Goal: Task Accomplishment & Management: Use online tool/utility

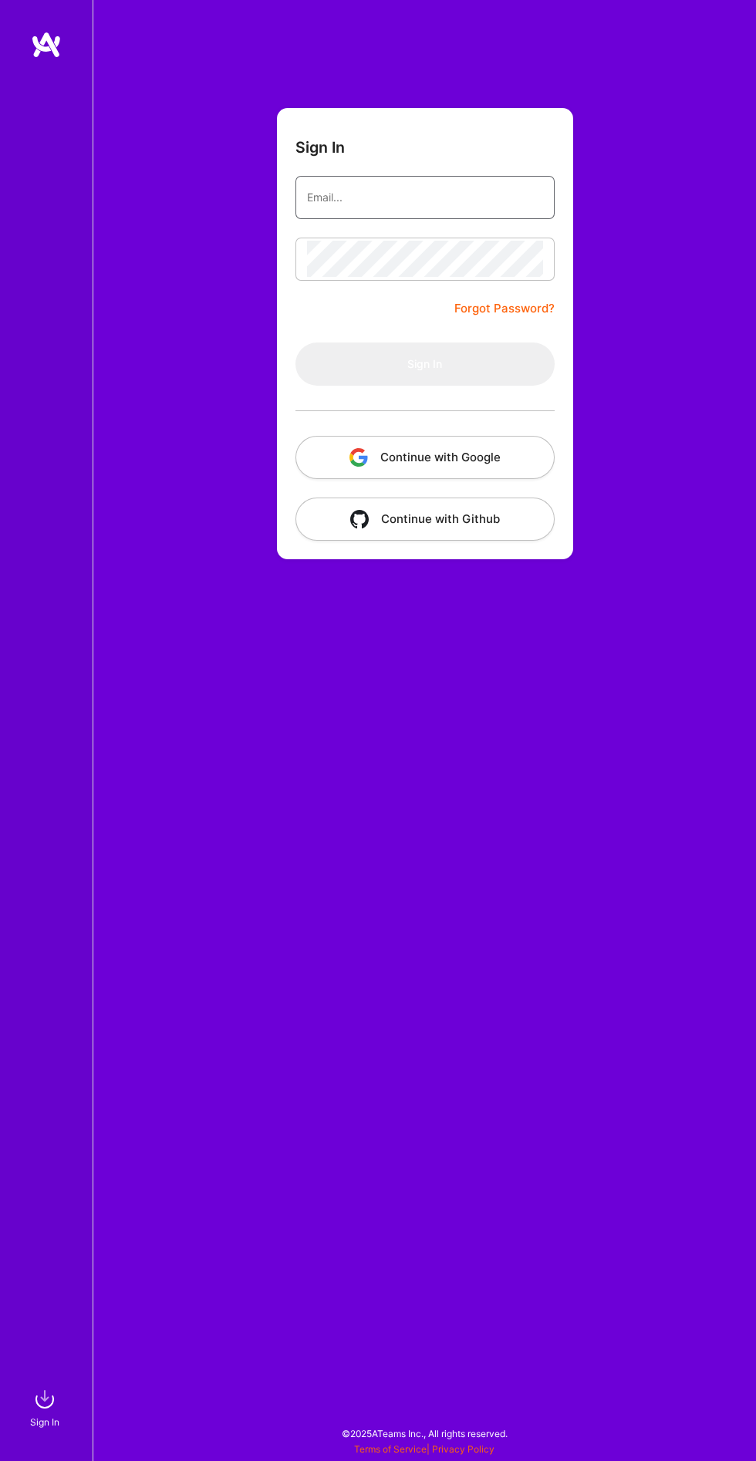
click at [417, 197] on input "email" at bounding box center [425, 197] width 236 height 37
type input "[EMAIL_ADDRESS][DOMAIN_NAME]"
click at [296, 343] on button "Sign In" at bounding box center [425, 364] width 259 height 43
click at [340, 316] on form "Sign In [EMAIL_ADDRESS][DOMAIN_NAME] Forgot Password? Sign In Continue with Goo…" at bounding box center [425, 333] width 296 height 451
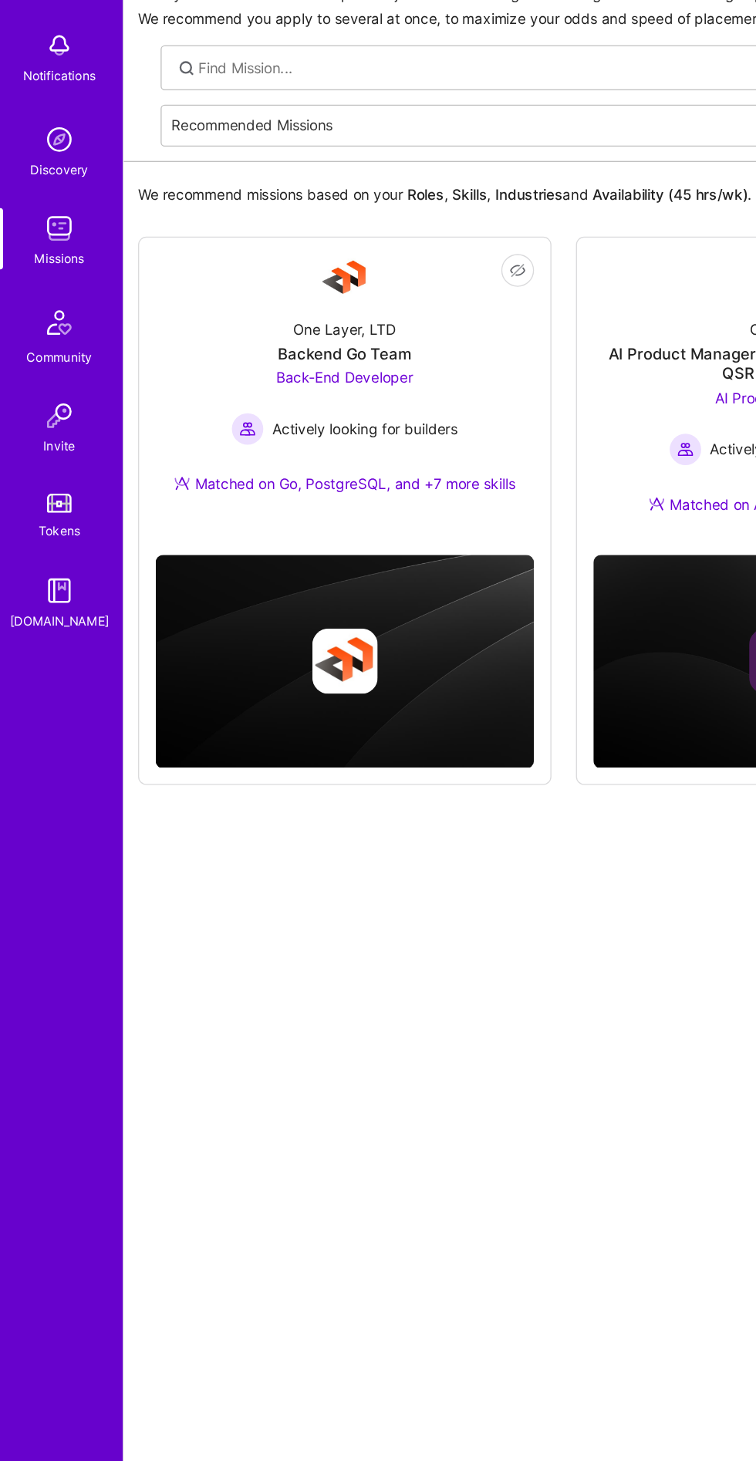
click at [357, 333] on div "One Layer, LTD Backend Go Team Back-End Developer Actively looking for builders…" at bounding box center [259, 380] width 285 height 162
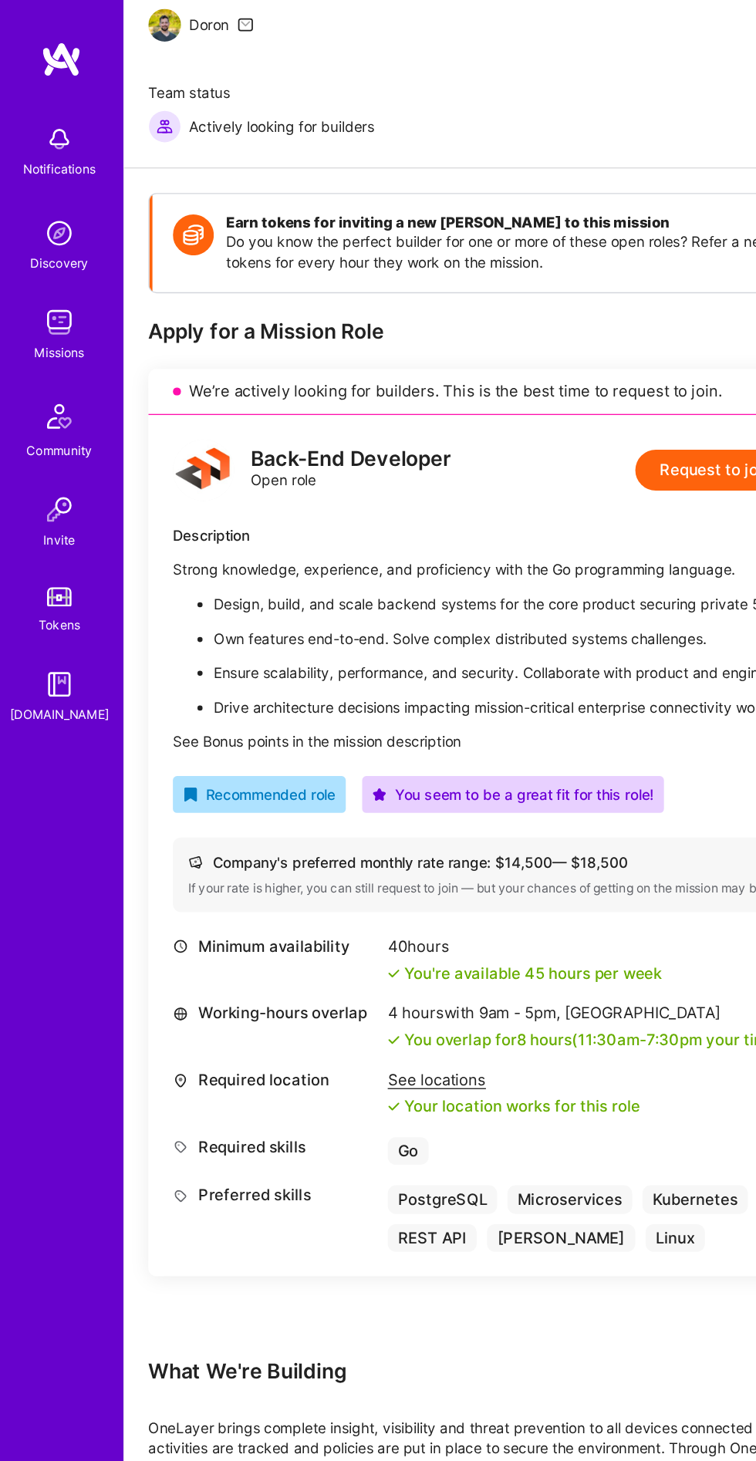
scroll to position [145, 0]
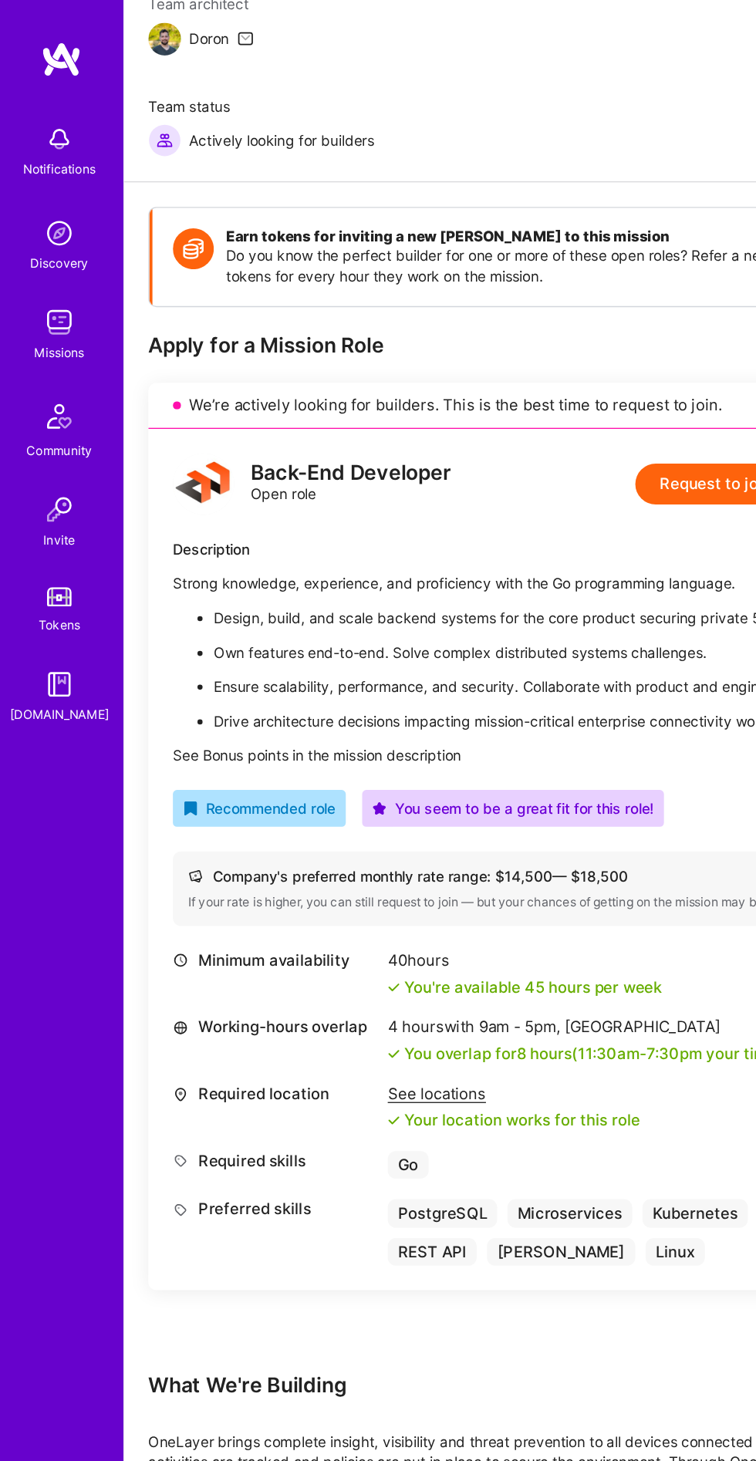
click at [62, 248] on link "Missions" at bounding box center [45, 251] width 96 height 46
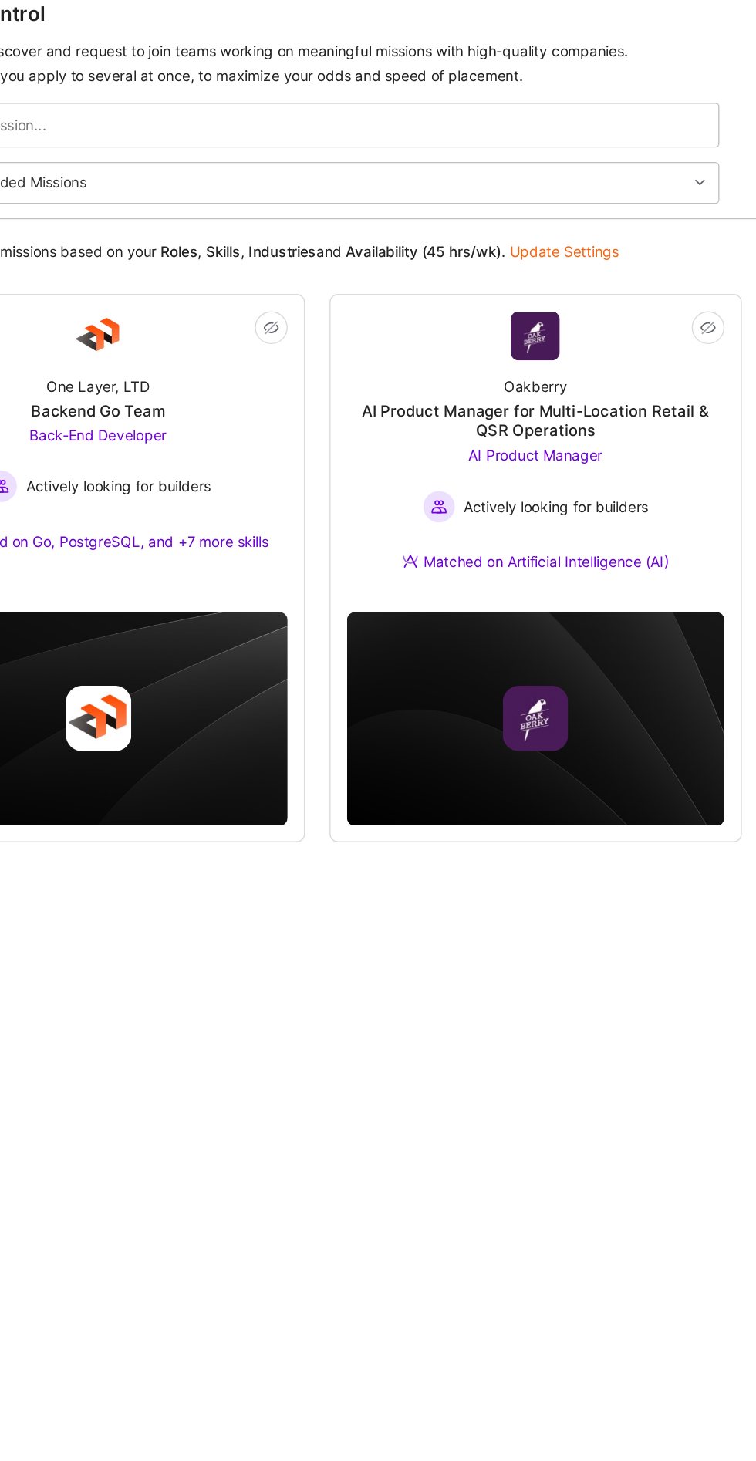
click at [670, 350] on div "AI Product Manager for Multi-Location Retail & QSR Operations" at bounding box center [590, 345] width 285 height 30
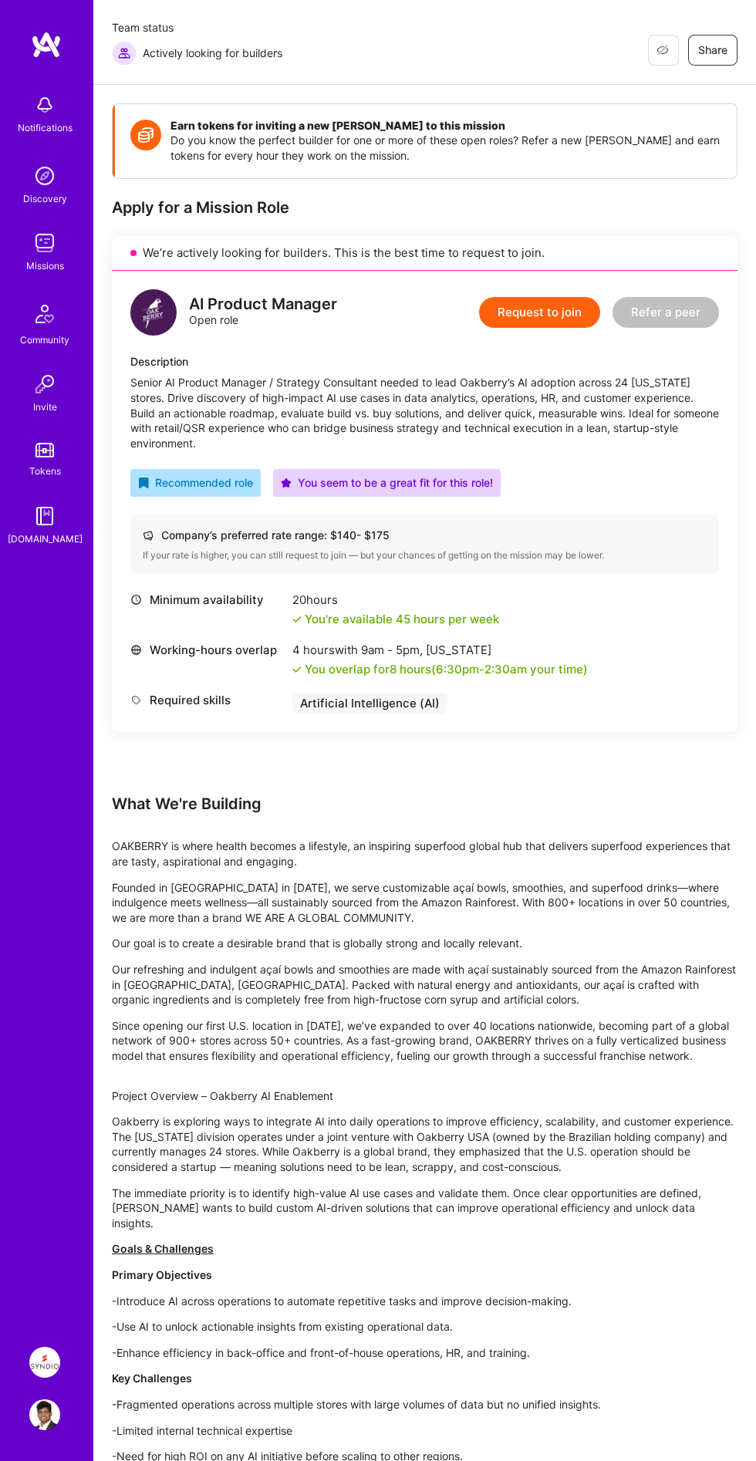
scroll to position [189, 0]
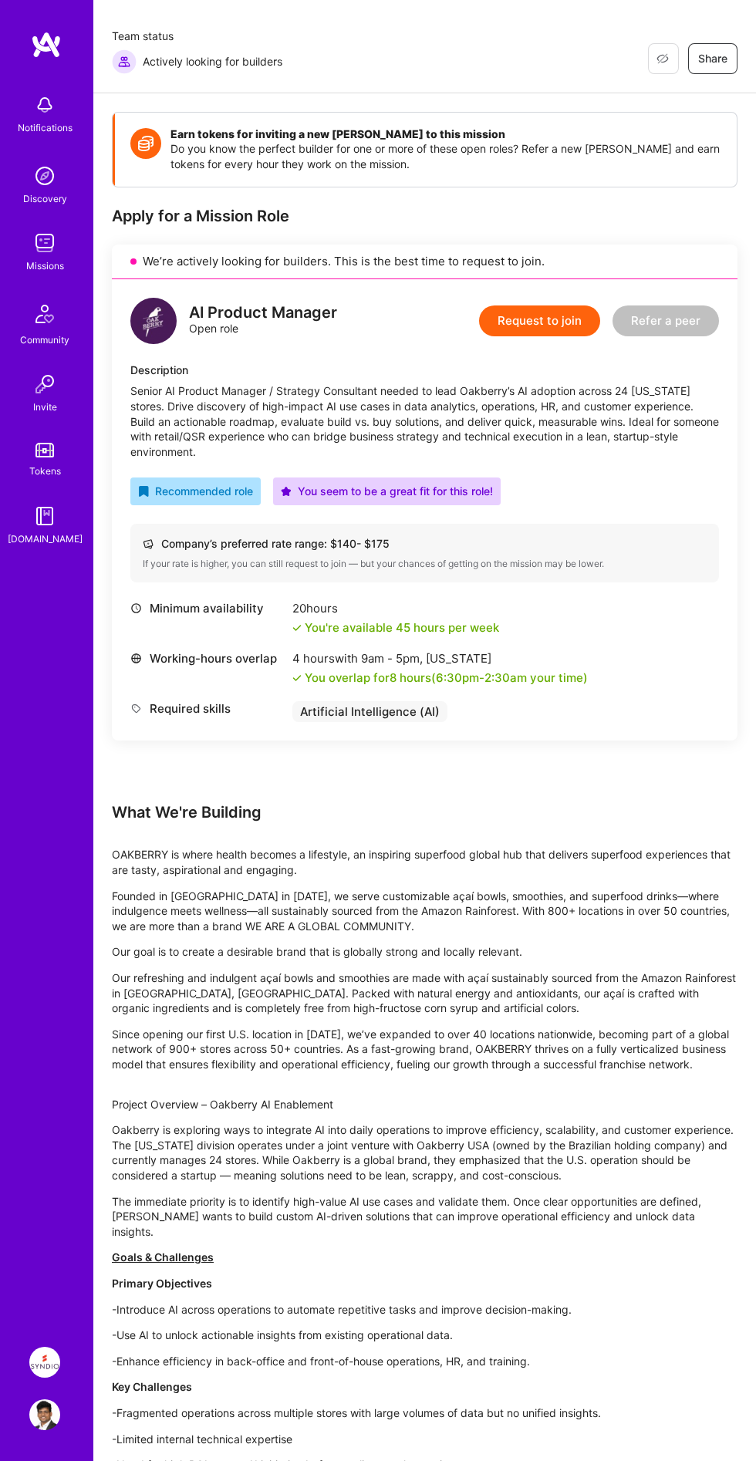
click at [32, 1360] on img at bounding box center [44, 1362] width 31 height 31
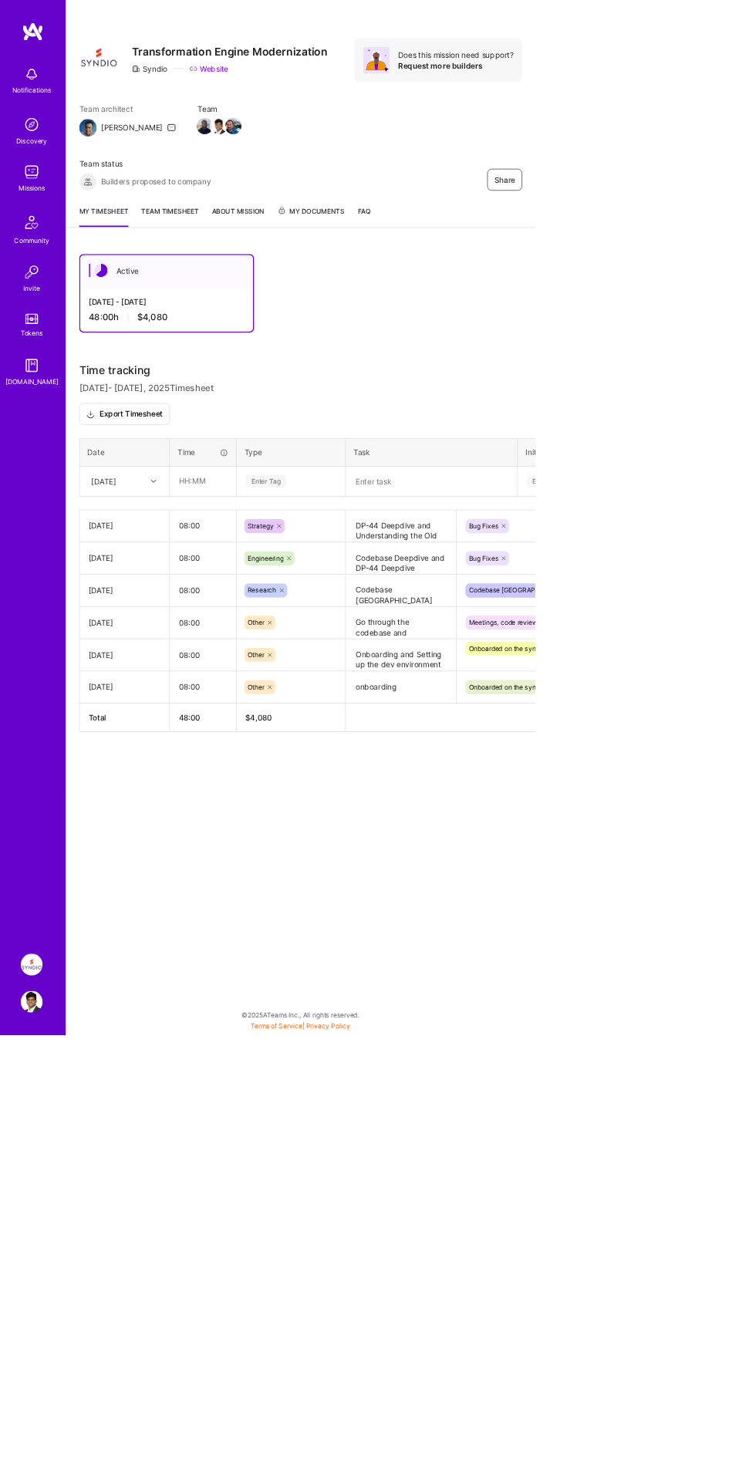
click at [236, 318] on link "Team timesheet" at bounding box center [240, 306] width 81 height 30
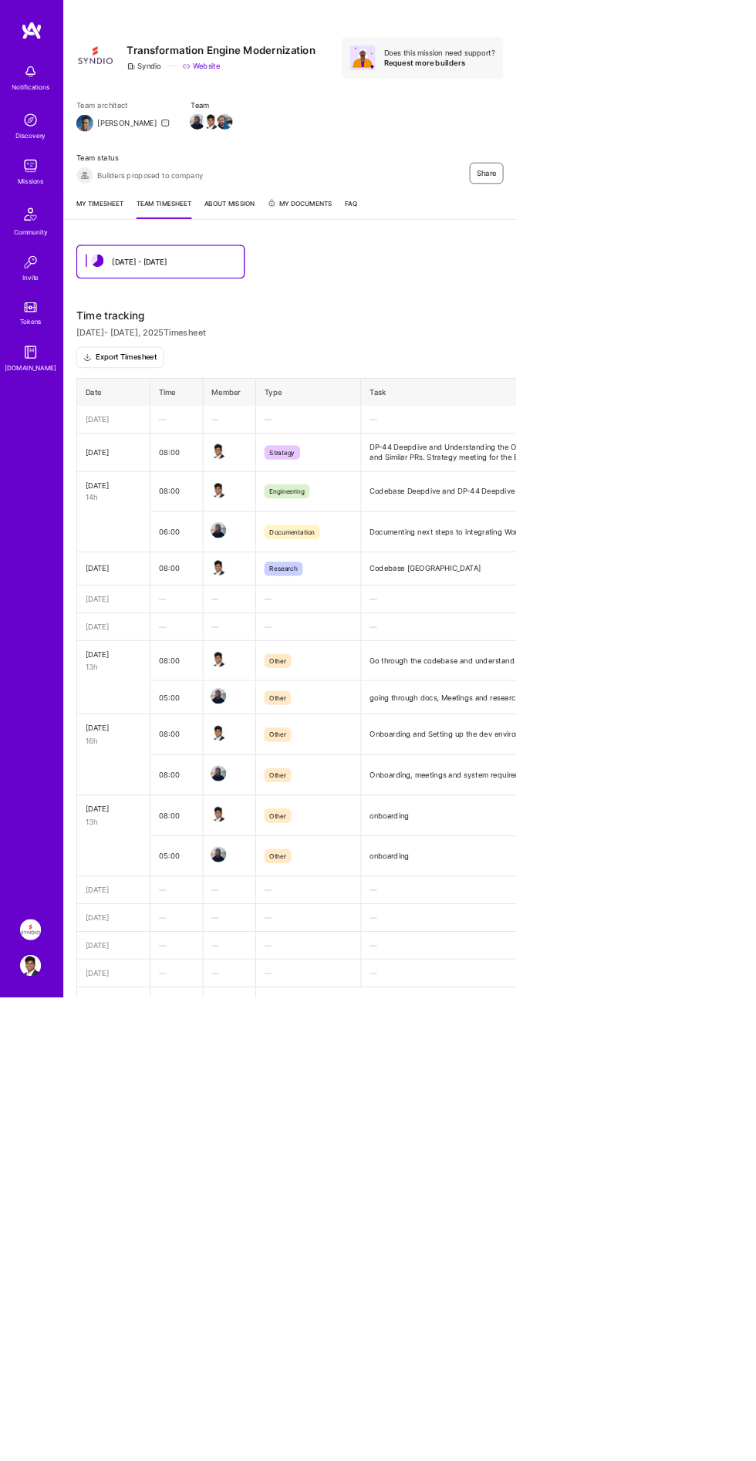
click at [45, 266] on div "Missions" at bounding box center [45, 265] width 38 height 15
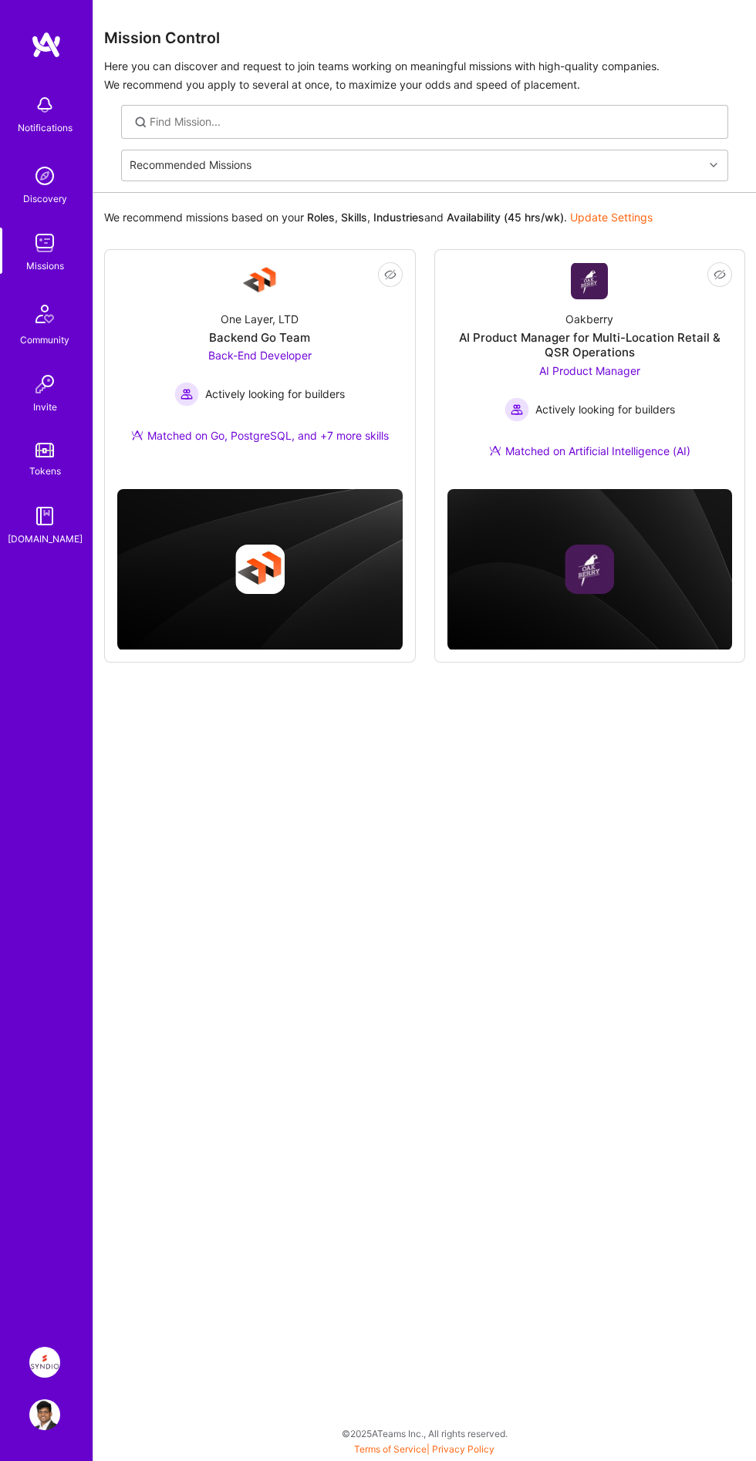
click at [482, 320] on div "Oakberry AI Product Manager for Multi-Location Retail & QSR Operations AI Produ…" at bounding box center [590, 387] width 285 height 177
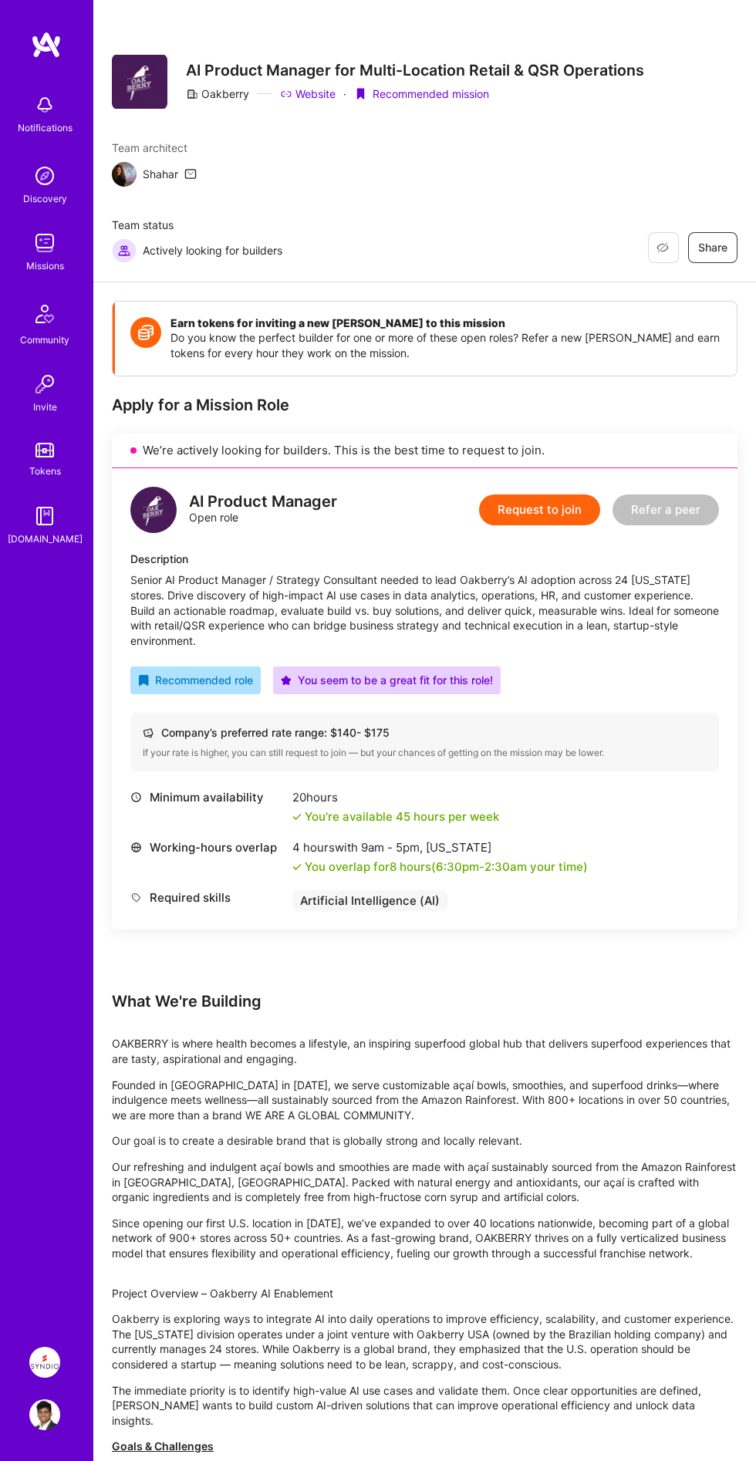
click at [260, 523] on div "AI Product Manager Open role" at bounding box center [263, 510] width 148 height 30
click at [622, 648] on div "Senior AI Product Manager / Strategy Consultant needed to lead Oakberry’s AI ad…" at bounding box center [424, 610] width 589 height 76
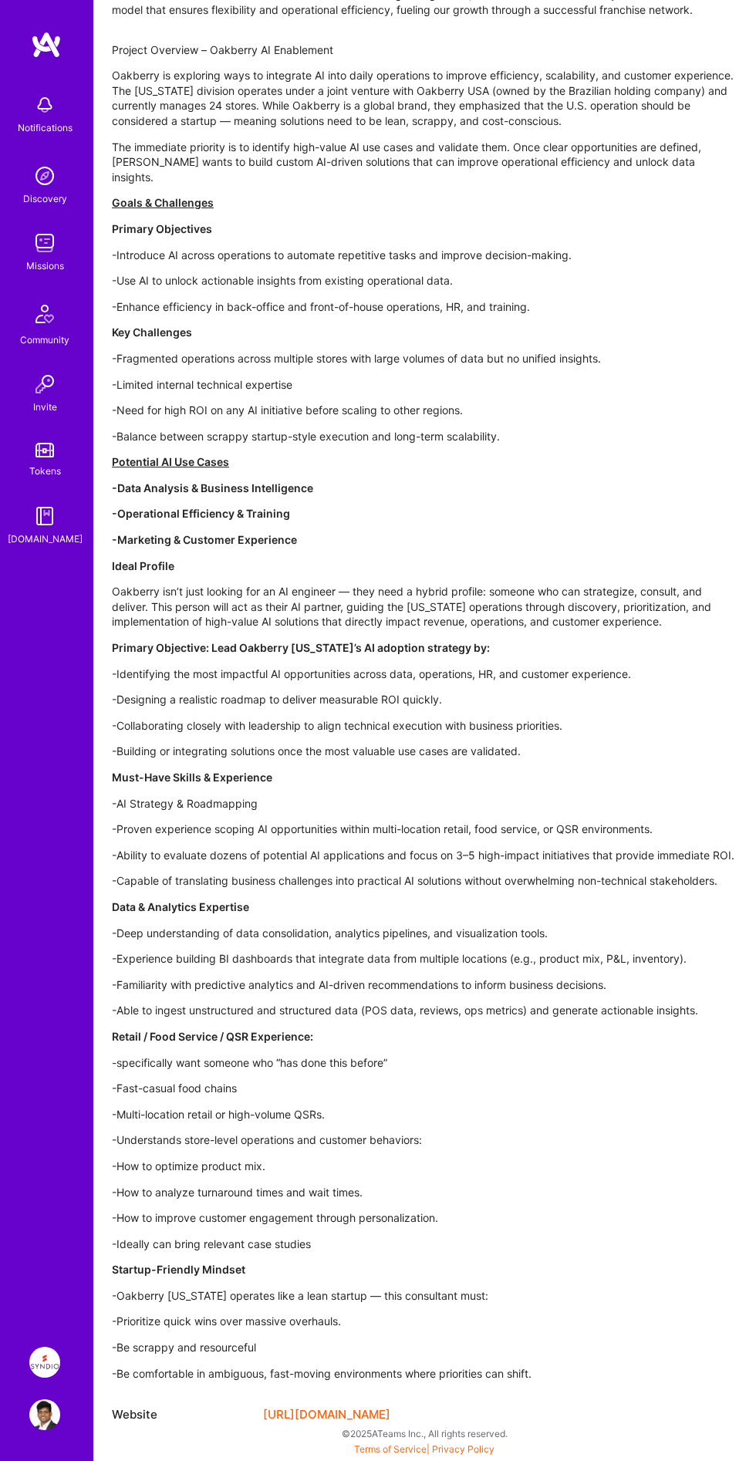
scroll to position [3450, 0]
